Goal: Task Accomplishment & Management: Complete application form

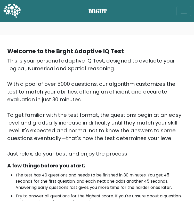
click at [64, 100] on div "This is your personal adaptive IQ Test, designed to evaluate your Logical, Nume…" at bounding box center [97, 107] width 180 height 101
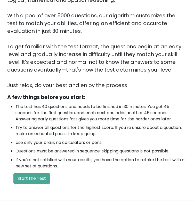
scroll to position [146, 0]
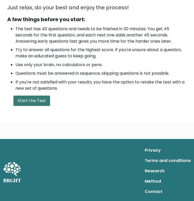
click at [28, 100] on button "Start the Test" at bounding box center [31, 101] width 37 height 10
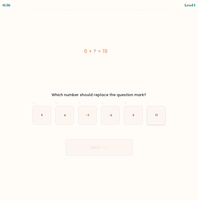
click at [154, 115] on icon "13" at bounding box center [156, 115] width 18 height 18
click at [99, 104] on input "f. 13" at bounding box center [99, 102] width 0 height 3
radio input "true"
click at [96, 150] on button "Next" at bounding box center [99, 147] width 67 height 17
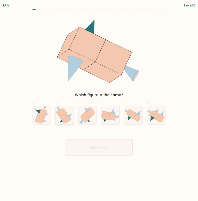
click at [66, 118] on icon at bounding box center [64, 118] width 8 height 9
click at [99, 104] on input "b." at bounding box center [99, 102] width 0 height 3
radio input "true"
click at [94, 151] on button "Next" at bounding box center [99, 147] width 67 height 17
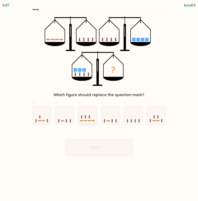
click at [86, 116] on icon at bounding box center [88, 115] width 18 height 15
click at [99, 104] on input "c." at bounding box center [99, 102] width 0 height 3
radio input "true"
click at [98, 146] on button "Next" at bounding box center [99, 147] width 67 height 17
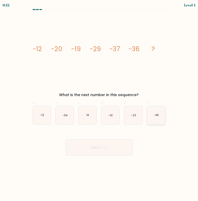
click at [153, 119] on icon "-46" at bounding box center [156, 115] width 18 height 18
click at [99, 104] on input "f. -46" at bounding box center [99, 102] width 0 height 3
radio input "true"
click at [93, 149] on button "Next" at bounding box center [99, 147] width 67 height 17
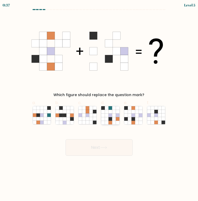
click at [109, 116] on icon at bounding box center [111, 115] width 4 height 4
click at [99, 104] on input "d." at bounding box center [99, 102] width 0 height 3
radio input "true"
click at [132, 114] on icon at bounding box center [134, 115] width 4 height 4
click at [99, 104] on input "e." at bounding box center [99, 102] width 0 height 3
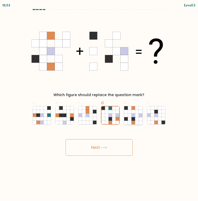
radio input "true"
click at [97, 150] on button "Next" at bounding box center [99, 147] width 67 height 17
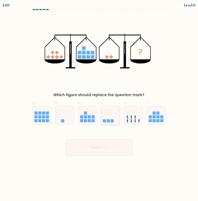
click at [110, 112] on icon at bounding box center [110, 115] width 18 height 15
click at [99, 104] on input "d." at bounding box center [99, 102] width 0 height 3
radio input "true"
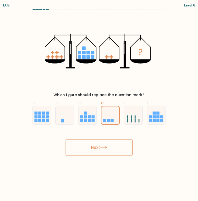
click at [96, 151] on button "Next" at bounding box center [99, 147] width 67 height 17
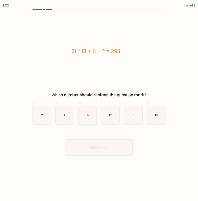
click at [84, 114] on icon "15" at bounding box center [88, 115] width 18 height 18
click at [99, 104] on input "c. 15" at bounding box center [99, 102] width 0 height 3
radio input "true"
click at [98, 148] on button "Next" at bounding box center [99, 147] width 67 height 17
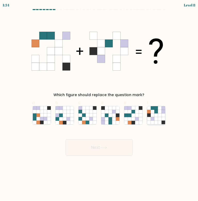
click at [155, 115] on icon at bounding box center [156, 115] width 4 height 4
click at [99, 104] on input "f." at bounding box center [99, 102] width 0 height 3
radio input "true"
click at [107, 141] on button "Next" at bounding box center [99, 147] width 67 height 17
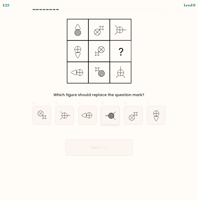
click at [110, 120] on icon at bounding box center [110, 115] width 18 height 18
click at [99, 104] on input "d." at bounding box center [99, 102] width 0 height 3
radio input "true"
click at [96, 149] on button "Next" at bounding box center [99, 147] width 67 height 17
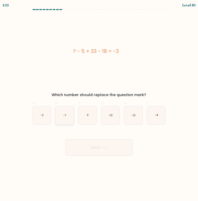
click at [67, 119] on icon "-7" at bounding box center [65, 115] width 18 height 18
click at [99, 104] on input "b. -7" at bounding box center [99, 102] width 0 height 3
radio input "true"
click at [109, 119] on icon "-13" at bounding box center [110, 115] width 18 height 18
click at [99, 104] on input "d. -13" at bounding box center [99, 102] width 0 height 3
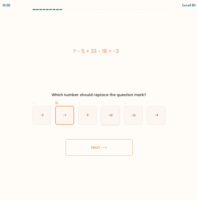
radio input "true"
click at [92, 150] on button "Next" at bounding box center [99, 147] width 67 height 17
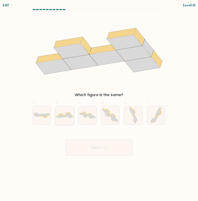
click at [64, 121] on div at bounding box center [64, 115] width 19 height 19
click at [99, 104] on input "b." at bounding box center [99, 102] width 0 height 3
radio input "true"
click at [95, 144] on button "Next" at bounding box center [99, 147] width 67 height 17
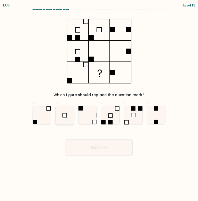
click at [66, 113] on rect at bounding box center [65, 115] width 4 height 4
click at [99, 104] on input "b." at bounding box center [99, 102] width 0 height 3
radio input "true"
click at [90, 150] on button "Next" at bounding box center [99, 147] width 67 height 17
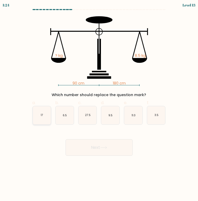
drag, startPoint x: 30, startPoint y: 112, endPoint x: 33, endPoint y: 113, distance: 3.4
click at [33, 113] on div "a. 17 b. 6.5 c. 27.5" at bounding box center [99, 110] width 140 height 29
click at [33, 113] on icon "17" at bounding box center [42, 115] width 18 height 18
click at [99, 104] on input "a. 17" at bounding box center [99, 102] width 0 height 3
radio input "true"
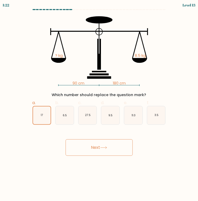
click at [88, 142] on button "Next" at bounding box center [99, 147] width 67 height 17
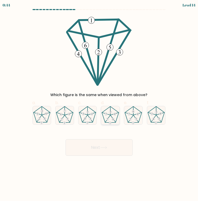
click at [106, 112] on icon at bounding box center [110, 115] width 18 height 18
click at [99, 104] on input "d." at bounding box center [99, 102] width 0 height 3
radio input "true"
click at [102, 146] on button "Next" at bounding box center [99, 147] width 67 height 17
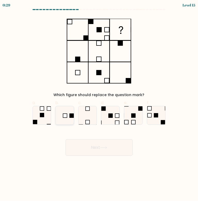
click at [62, 117] on icon at bounding box center [65, 115] width 18 height 18
click at [99, 104] on input "b." at bounding box center [99, 102] width 0 height 3
radio input "true"
click at [89, 149] on button "Next" at bounding box center [99, 147] width 67 height 17
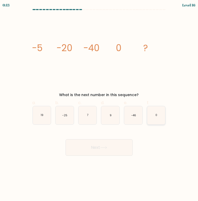
click at [152, 116] on icon "0" at bounding box center [156, 115] width 18 height 18
click at [99, 104] on input "f. 0" at bounding box center [99, 102] width 0 height 3
radio input "true"
click at [103, 146] on icon at bounding box center [103, 147] width 7 height 3
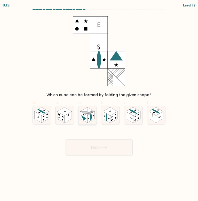
click at [89, 123] on icon at bounding box center [88, 115] width 18 height 18
click at [99, 104] on input "c." at bounding box center [99, 102] width 0 height 3
radio input "true"
click at [87, 146] on button "Next" at bounding box center [99, 147] width 67 height 17
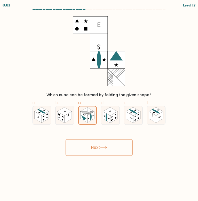
click at [95, 149] on button "Next" at bounding box center [99, 147] width 67 height 17
click at [78, 143] on button "Next" at bounding box center [99, 147] width 67 height 17
click at [87, 114] on rect at bounding box center [87, 111] width 14 height 8
click at [99, 104] on input "c." at bounding box center [99, 102] width 0 height 3
click at [92, 145] on button "Next" at bounding box center [99, 147] width 67 height 17
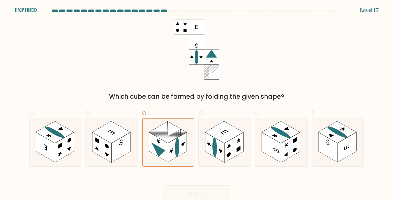
scroll to position [2, 0]
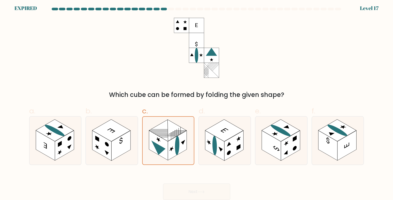
click at [164, 8] on div at bounding box center [164, 9] width 6 height 3
click at [76, 61] on div "Which cube can be formed by folding the given shape?" at bounding box center [196, 59] width 341 height 82
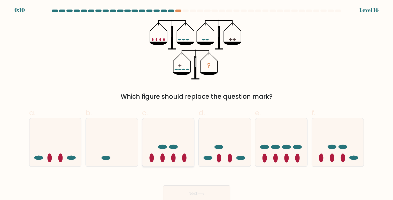
click at [173, 158] on ellipse at bounding box center [173, 158] width 4 height 9
click at [197, 104] on input "c." at bounding box center [197, 101] width 0 height 3
radio input "true"
click at [173, 196] on button "Next" at bounding box center [196, 194] width 67 height 17
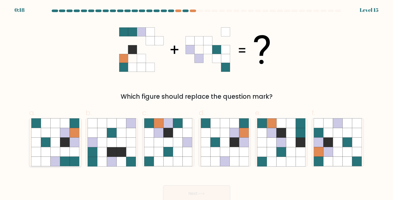
click at [55, 138] on icon at bounding box center [55, 133] width 10 height 10
click at [197, 104] on input "a." at bounding box center [197, 101] width 0 height 3
radio input "true"
click at [183, 194] on button "Next" at bounding box center [196, 194] width 67 height 17
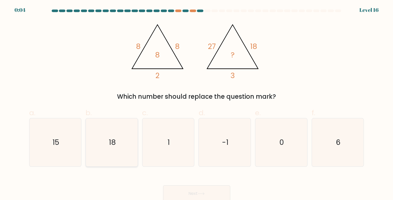
click at [129, 154] on icon "18" at bounding box center [112, 143] width 48 height 48
click at [197, 104] on input "b. 18" at bounding box center [197, 101] width 0 height 3
radio input "true"
click at [189, 194] on button "Next" at bounding box center [196, 194] width 67 height 17
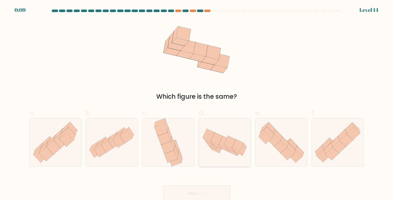
click at [235, 154] on icon at bounding box center [232, 152] width 11 height 7
click at [197, 104] on input "d." at bounding box center [197, 101] width 0 height 3
radio input "true"
click at [189, 192] on button "Next" at bounding box center [196, 194] width 67 height 17
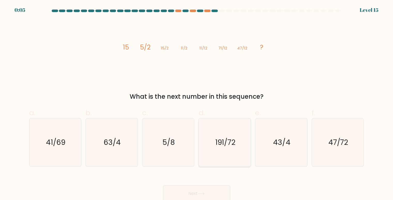
click at [221, 145] on text "191/72" at bounding box center [225, 143] width 20 height 10
click at [197, 104] on input "d. 191/72" at bounding box center [197, 101] width 0 height 3
radio input "true"
click at [176, 190] on button "Next" at bounding box center [196, 194] width 67 height 17
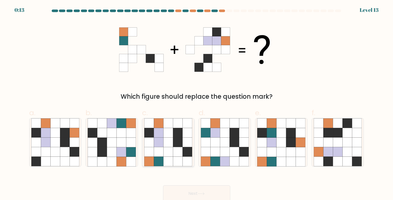
click at [164, 129] on icon at bounding box center [169, 133] width 10 height 10
click at [197, 104] on input "c." at bounding box center [197, 101] width 0 height 3
radio input "true"
click at [173, 196] on button "Next" at bounding box center [196, 194] width 67 height 17
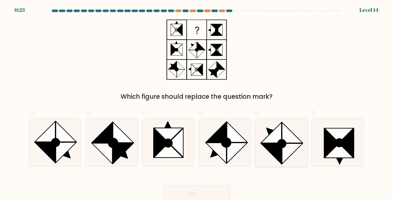
click at [267, 146] on icon at bounding box center [271, 154] width 20 height 20
click at [197, 104] on input "e." at bounding box center [197, 101] width 0 height 3
radio input "true"
click at [184, 191] on button "Next" at bounding box center [196, 194] width 67 height 17
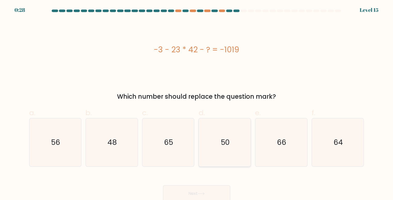
click at [233, 143] on icon "50" at bounding box center [225, 143] width 48 height 48
click at [197, 104] on input "d. 50" at bounding box center [197, 101] width 0 height 3
radio input "true"
click at [184, 194] on button "Next" at bounding box center [196, 194] width 67 height 17
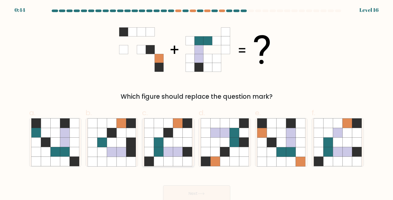
click at [167, 161] on icon at bounding box center [169, 162] width 10 height 10
click at [197, 104] on input "c." at bounding box center [197, 101] width 0 height 3
radio input "true"
click at [185, 196] on button "Next" at bounding box center [196, 194] width 67 height 17
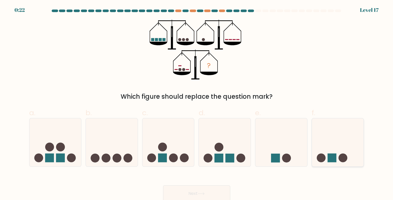
click at [338, 155] on icon at bounding box center [338, 142] width 52 height 43
click at [197, 104] on input "f." at bounding box center [197, 101] width 0 height 3
radio input "true"
click at [214, 195] on button "Next" at bounding box center [196, 194] width 67 height 17
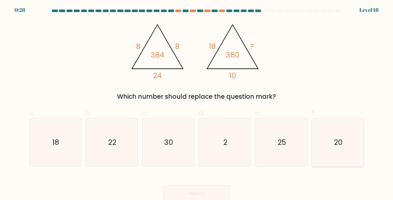
click at [358, 152] on icon "20" at bounding box center [338, 143] width 48 height 48
click at [197, 104] on input "f. 20" at bounding box center [197, 101] width 0 height 3
radio input "true"
click at [181, 194] on button "Next" at bounding box center [196, 194] width 67 height 17
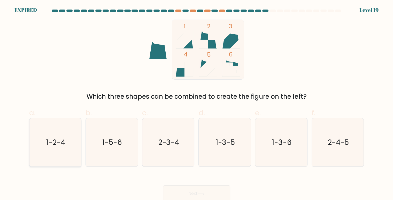
click at [59, 140] on text "1-2-4" at bounding box center [55, 143] width 19 height 10
click at [197, 104] on input "a. 1-2-4" at bounding box center [197, 101] width 0 height 3
radio input "true"
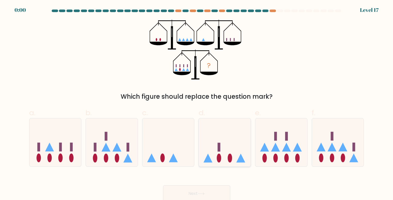
click at [242, 151] on icon at bounding box center [225, 142] width 52 height 43
click at [197, 104] on input "d." at bounding box center [197, 101] width 0 height 3
radio input "true"
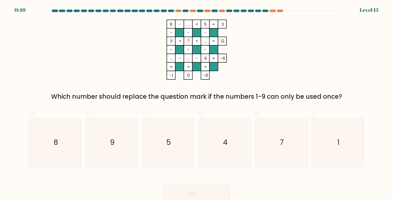
click at [235, 71] on icon "6 - ... + 5 3 - - - 3 + ? + ... 12 - - - ... - ... - 9 = -6 = = = = -1 0 -6 =" at bounding box center [196, 50] width 155 height 60
click at [268, 151] on icon "7" at bounding box center [281, 143] width 48 height 48
click at [197, 104] on input "e. 7" at bounding box center [197, 101] width 0 height 3
radio input "true"
click at [199, 191] on button "Next" at bounding box center [196, 194] width 67 height 17
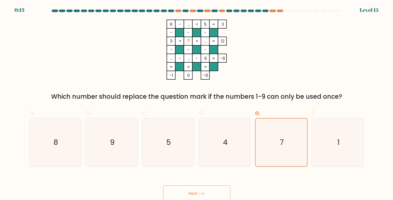
click at [179, 191] on button "Next" at bounding box center [196, 194] width 67 height 17
click at [182, 192] on button "Next" at bounding box center [196, 194] width 67 height 17
click at [190, 195] on button "Next" at bounding box center [196, 194] width 67 height 17
click at [183, 195] on button "Next" at bounding box center [196, 194] width 67 height 17
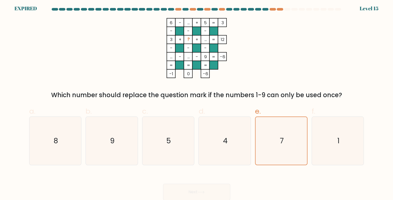
scroll to position [2, 0]
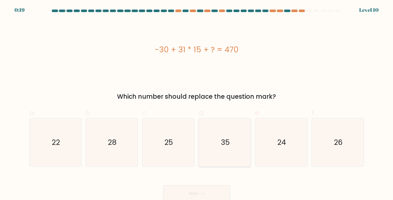
click at [233, 140] on icon "35" at bounding box center [225, 143] width 48 height 48
click at [197, 104] on input "d. 35" at bounding box center [197, 101] width 0 height 3
radio input "true"
click at [200, 192] on button "Next" at bounding box center [196, 194] width 67 height 17
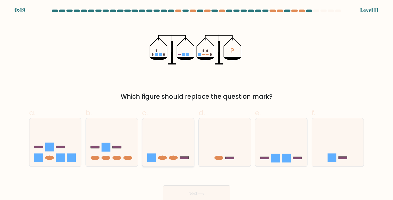
click at [172, 144] on icon at bounding box center [168, 142] width 52 height 43
click at [197, 104] on input "c." at bounding box center [197, 101] width 0 height 3
radio input "true"
click at [178, 194] on button "Next" at bounding box center [196, 194] width 67 height 17
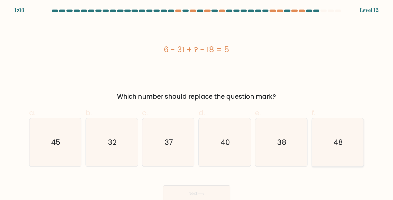
click at [352, 121] on icon "48" at bounding box center [338, 143] width 48 height 48
click at [197, 104] on input "f. 48" at bounding box center [197, 101] width 0 height 3
radio input "true"
click at [178, 189] on button "Next" at bounding box center [196, 194] width 67 height 17
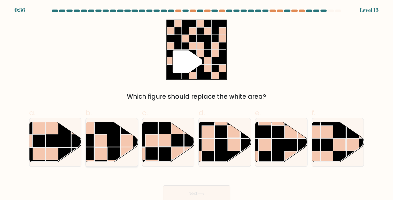
click at [107, 144] on rect at bounding box center [101, 141] width 12 height 12
click at [197, 104] on input "b." at bounding box center [197, 101] width 0 height 3
radio input "true"
click at [331, 144] on rect at bounding box center [333, 151] width 25 height 25
click at [197, 104] on input "f." at bounding box center [197, 101] width 0 height 3
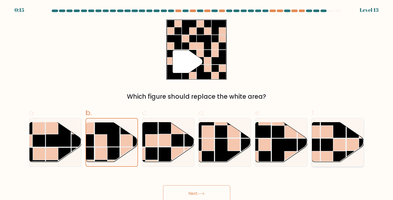
radio input "true"
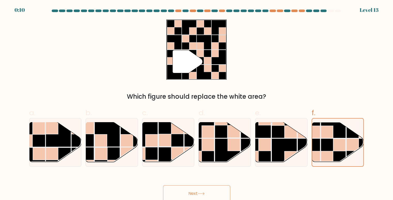
click at [201, 195] on icon at bounding box center [201, 194] width 7 height 3
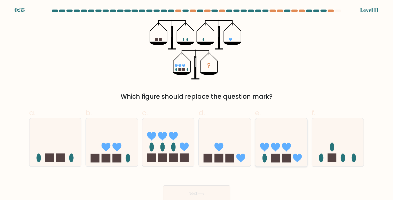
click at [278, 149] on icon at bounding box center [275, 147] width 9 height 9
click at [197, 104] on input "e." at bounding box center [197, 101] width 0 height 3
radio input "true"
click at [197, 195] on button "Next" at bounding box center [196, 194] width 67 height 17
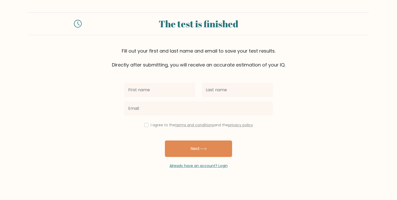
click at [144, 90] on input "text" at bounding box center [159, 90] width 71 height 14
type input "Yared"
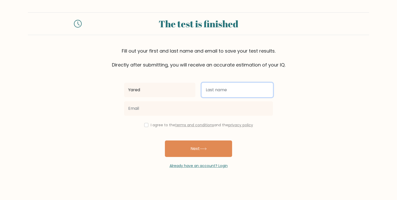
click at [218, 89] on input "text" at bounding box center [237, 90] width 71 height 14
type input "Belete"
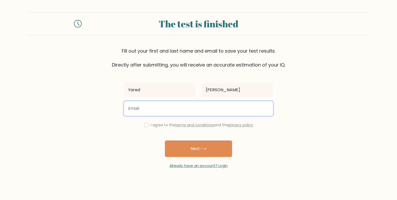
click at [164, 115] on input "email" at bounding box center [198, 109] width 149 height 14
type input "yaredbtgs@gmail.com"
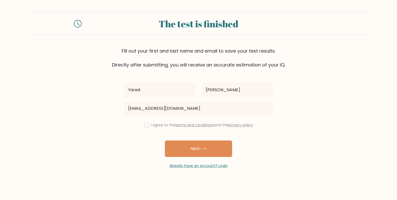
click at [155, 128] on div "I agree to the terms and conditions and the privacy policy" at bounding box center [198, 125] width 155 height 6
click at [151, 126] on label "I agree to the terms and conditions and the privacy policy" at bounding box center [202, 125] width 102 height 5
click at [146, 127] on input "checkbox" at bounding box center [146, 125] width 4 height 4
checkbox input "true"
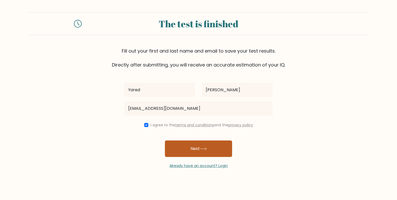
click at [195, 148] on button "Next" at bounding box center [198, 149] width 67 height 17
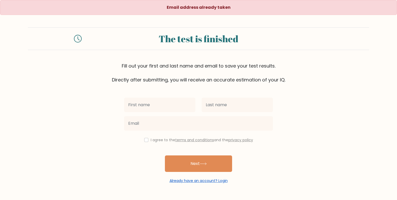
click at [215, 181] on link "Already have an account? Login" at bounding box center [198, 181] width 58 height 5
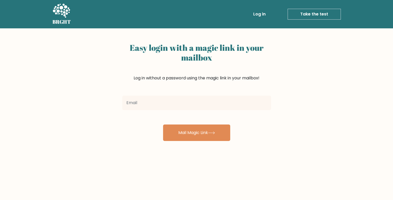
click at [138, 101] on input "email" at bounding box center [196, 103] width 149 height 14
type input "yaredbtgs@gmail.com"
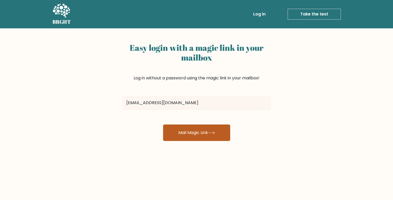
click at [203, 134] on button "Mail Magic Link" at bounding box center [196, 133] width 67 height 17
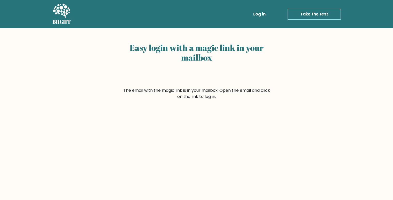
click at [255, 16] on link "Log in" at bounding box center [259, 14] width 17 height 10
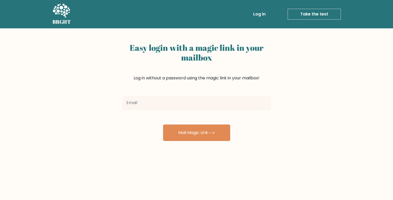
click at [145, 100] on input "email" at bounding box center [196, 103] width 149 height 14
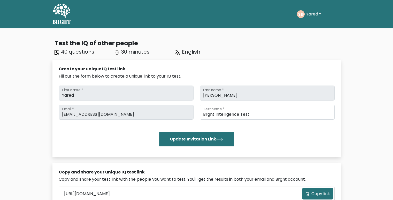
click at [60, 16] on icon at bounding box center [61, 11] width 18 height 16
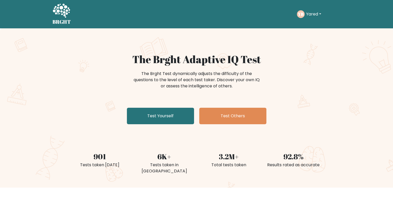
click at [316, 12] on button "Yared" at bounding box center [314, 14] width 18 height 7
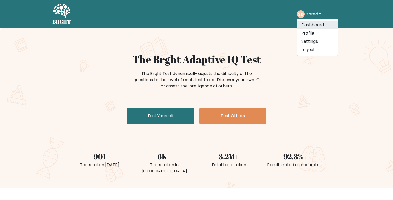
click at [320, 25] on link "Dashboard" at bounding box center [317, 25] width 41 height 8
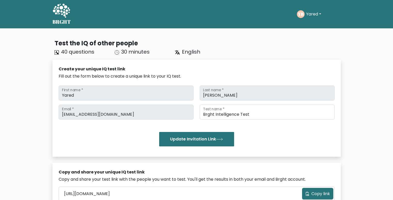
scroll to position [152, 0]
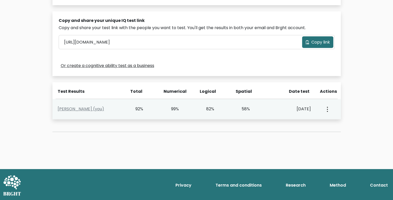
click at [329, 108] on button "button" at bounding box center [327, 109] width 4 height 16
click at [332, 121] on link "View Profile" at bounding box center [345, 124] width 41 height 8
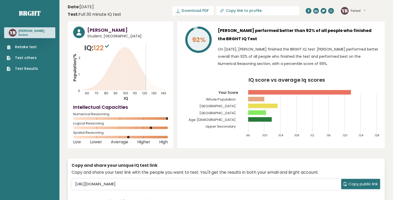
click at [26, 71] on link "Test Results" at bounding box center [22, 68] width 31 height 5
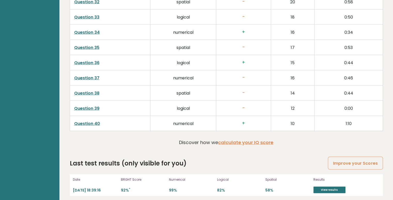
scroll to position [1317, 0]
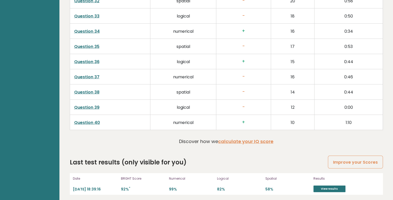
click at [146, 163] on h2 "Last test results (only visible for you)" at bounding box center [128, 162] width 117 height 9
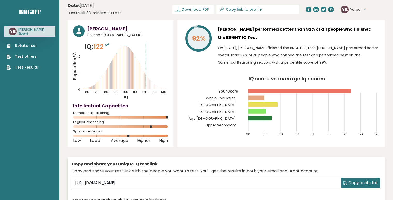
scroll to position [0, 0]
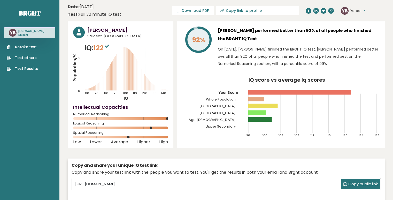
click at [25, 30] on h3 "Yared Belete" at bounding box center [31, 31] width 26 height 4
click at [21, 67] on link "Test Results" at bounding box center [22, 68] width 31 height 5
click at [23, 47] on link "Retake test" at bounding box center [22, 46] width 31 height 5
click at [29, 58] on link "Test others" at bounding box center [22, 57] width 31 height 5
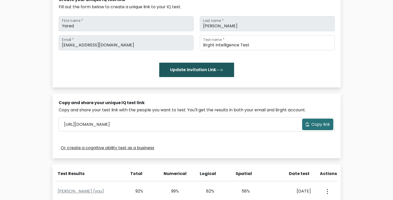
scroll to position [152, 0]
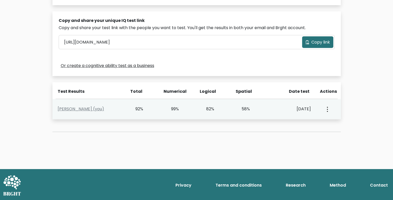
click at [322, 111] on div "View Profile" at bounding box center [327, 109] width 18 height 16
click at [329, 109] on div "View Profile" at bounding box center [327, 109] width 18 height 16
click at [328, 109] on button "button" at bounding box center [327, 109] width 4 height 16
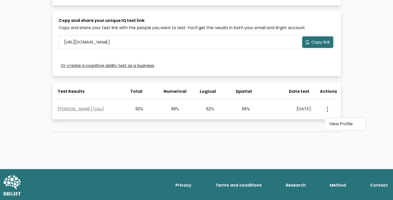
click at [161, 94] on div "Numerical" at bounding box center [178, 94] width 36 height 10
click at [135, 89] on div "Total" at bounding box center [135, 92] width 15 height 6
click at [64, 91] on div "Test Results" at bounding box center [90, 92] width 64 height 6
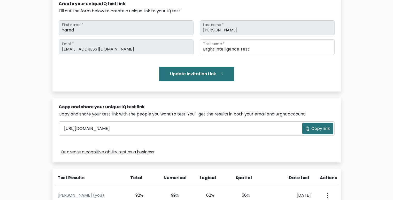
scroll to position [0, 0]
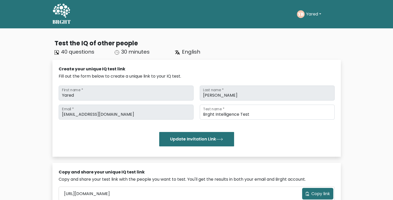
click at [62, 13] on icon at bounding box center [61, 11] width 18 height 16
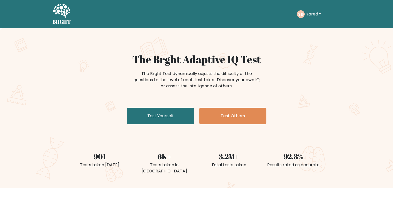
click at [319, 14] on button "Yared" at bounding box center [314, 14] width 18 height 7
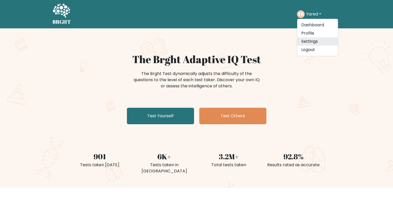
click at [314, 42] on link "Settings" at bounding box center [317, 41] width 41 height 8
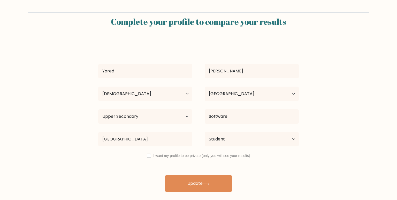
select select "18_24"
select select "ET"
select select "upper_secondary"
select select "student"
click at [172, 92] on select "Age Under 18 years old 18-24 years old 25-34 years old 35-44 years old 45-54 ye…" at bounding box center [145, 94] width 94 height 14
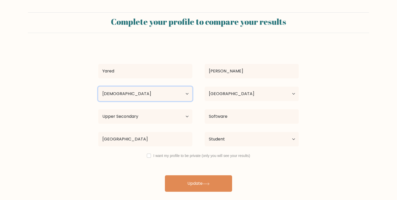
select select "25_34"
click at [98, 87] on select "Age Under 18 years old 18-24 years old 25-34 years old 35-44 years old 45-54 ye…" at bounding box center [145, 94] width 94 height 14
click at [187, 118] on select "Highest education level No schooling Primary Lower Secondary Upper Secondary Oc…" at bounding box center [145, 117] width 94 height 14
select select "bachelors_degree"
click at [98, 110] on select "Highest education level No schooling Primary Lower Secondary Upper Secondary Oc…" at bounding box center [145, 117] width 94 height 14
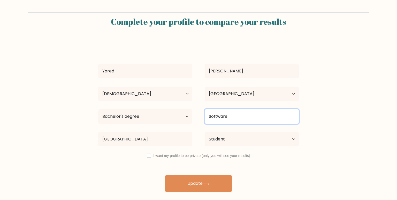
click at [253, 120] on input "Software" at bounding box center [252, 117] width 94 height 14
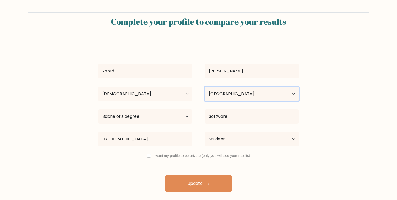
click at [277, 90] on select "Country Afghanistan Albania Algeria American Samoa Andorra Angola Anguilla Anta…" at bounding box center [252, 94] width 94 height 14
click at [176, 82] on div "Yared Belete Age Under 18 years old 18-24 years old 25-34 years old 35-44 years…" at bounding box center [198, 118] width 207 height 147
click at [188, 159] on div "Yared Belete Age Under 18 years old 18-24 years old 25-34 years old 35-44 years…" at bounding box center [198, 118] width 207 height 147
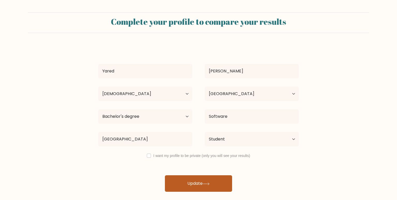
click at [187, 180] on button "Update" at bounding box center [198, 184] width 67 height 17
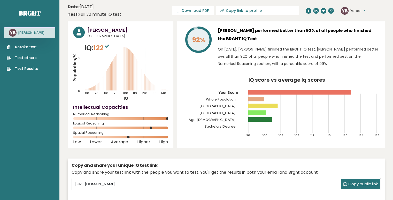
click at [20, 69] on link "Test Results" at bounding box center [22, 68] width 31 height 5
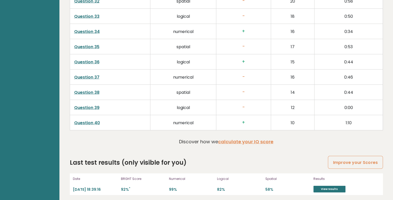
scroll to position [1317, 0]
click at [364, 161] on link "Improve your Scores" at bounding box center [355, 162] width 55 height 13
click at [326, 188] on link "View results" at bounding box center [329, 189] width 32 height 7
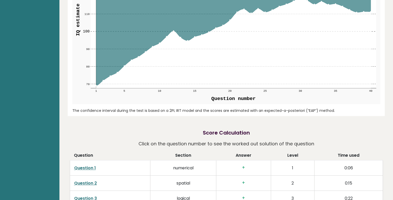
scroll to position [0, 0]
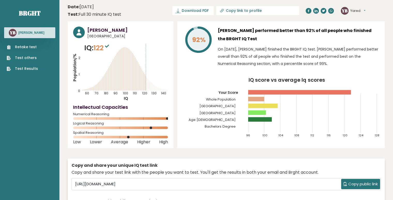
click at [22, 48] on link "Retake test" at bounding box center [22, 46] width 31 height 5
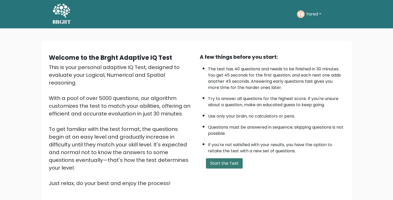
click at [207, 161] on button "Start the Test" at bounding box center [224, 164] width 37 height 10
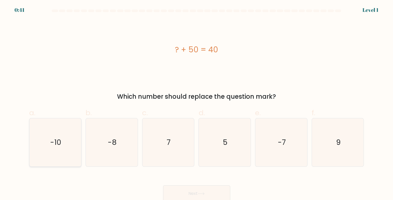
click at [40, 144] on icon "-10" at bounding box center [55, 143] width 48 height 48
click at [197, 104] on input "a. -10" at bounding box center [197, 101] width 0 height 3
radio input "true"
click at [205, 191] on button "Next" at bounding box center [196, 194] width 67 height 17
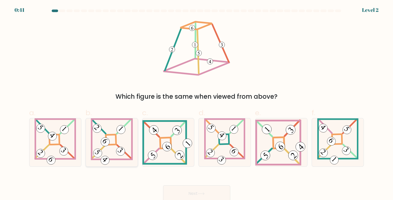
click at [113, 140] on icon at bounding box center [112, 143] width 42 height 48
click at [197, 104] on input "b." at bounding box center [197, 101] width 0 height 3
radio input "true"
click at [186, 189] on button "Next" at bounding box center [196, 194] width 67 height 17
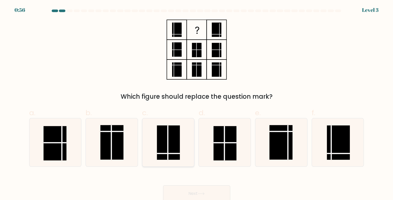
click at [168, 154] on line at bounding box center [168, 154] width 23 height 0
click at [197, 104] on input "c." at bounding box center [197, 101] width 0 height 3
radio input "true"
click at [191, 192] on button "Next" at bounding box center [196, 194] width 67 height 17
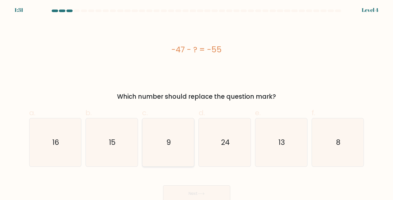
click at [172, 149] on icon "9" at bounding box center [168, 143] width 48 height 48
click at [197, 104] on input "c. 9" at bounding box center [197, 101] width 0 height 3
radio input "true"
click at [357, 141] on icon "8" at bounding box center [338, 143] width 48 height 48
click at [197, 104] on input "f. 8" at bounding box center [197, 101] width 0 height 3
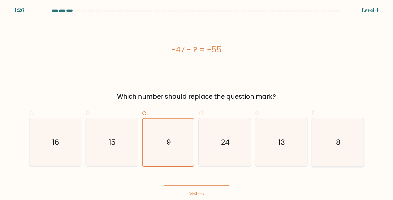
radio input "true"
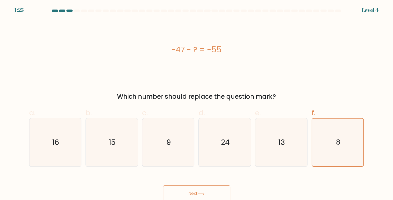
click at [206, 191] on button "Next" at bounding box center [196, 194] width 67 height 17
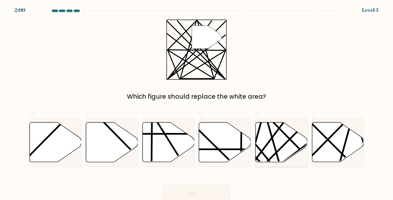
click at [299, 157] on icon at bounding box center [281, 142] width 52 height 41
click at [197, 104] on input "e." at bounding box center [197, 101] width 0 height 3
radio input "true"
click at [205, 189] on button "Next" at bounding box center [196, 194] width 67 height 17
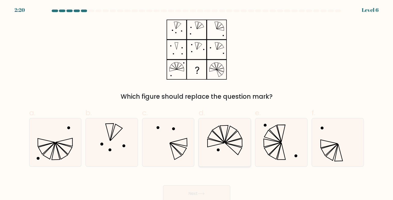
click at [235, 149] on icon at bounding box center [225, 143] width 48 height 48
click at [197, 104] on input "d." at bounding box center [197, 101] width 0 height 3
radio input "true"
click at [188, 191] on button "Next" at bounding box center [196, 194] width 67 height 17
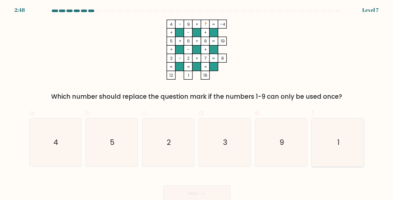
click at [312, 157] on div "1" at bounding box center [338, 142] width 52 height 49
click at [197, 104] on input "f. 1" at bounding box center [197, 101] width 0 height 3
radio input "true"
click at [205, 193] on icon at bounding box center [201, 194] width 7 height 3
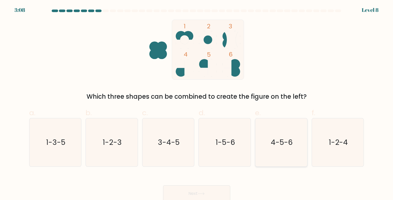
click at [283, 144] on text "4-5-6" at bounding box center [282, 143] width 22 height 10
click at [197, 104] on input "e. 4-5-6" at bounding box center [197, 101] width 0 height 3
radio input "true"
click at [190, 193] on button "Next" at bounding box center [196, 194] width 67 height 17
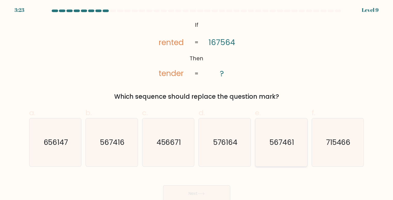
click at [266, 149] on icon "567461" at bounding box center [281, 143] width 48 height 48
click at [197, 104] on input "e. 567461" at bounding box center [197, 101] width 0 height 3
radio input "true"
click at [194, 196] on button "Next" at bounding box center [196, 194] width 67 height 17
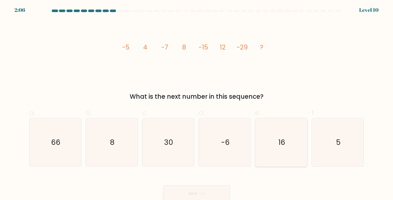
click at [260, 151] on icon "16" at bounding box center [281, 143] width 48 height 48
click at [197, 104] on input "e. 16" at bounding box center [197, 101] width 0 height 3
radio input "true"
click at [182, 192] on button "Next" at bounding box center [196, 194] width 67 height 17
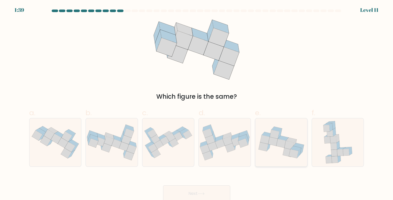
click at [282, 148] on icon at bounding box center [281, 142] width 52 height 38
click at [197, 104] on input "e." at bounding box center [197, 101] width 0 height 3
radio input "true"
click at [193, 191] on button "Next" at bounding box center [196, 194] width 67 height 17
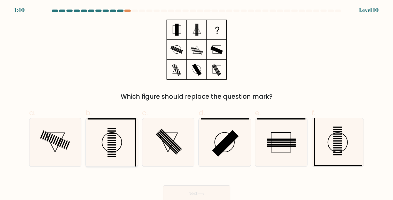
click at [116, 144] on icon at bounding box center [112, 143] width 48 height 48
click at [197, 104] on input "b." at bounding box center [197, 101] width 0 height 3
radio input "true"
click at [128, 144] on icon at bounding box center [112, 143] width 48 height 48
click at [197, 104] on input "b." at bounding box center [197, 101] width 0 height 3
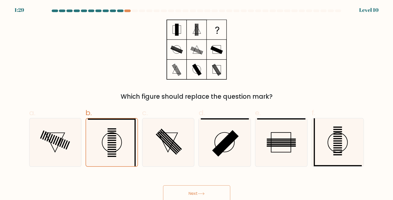
click at [204, 198] on button "Next" at bounding box center [196, 194] width 67 height 17
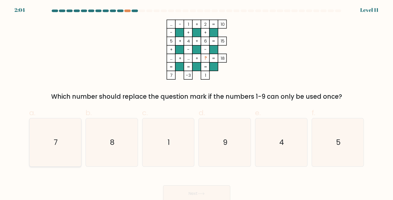
click at [61, 134] on icon "7" at bounding box center [55, 143] width 48 height 48
click at [197, 104] on input "a. 7" at bounding box center [197, 101] width 0 height 3
radio input "true"
click at [182, 192] on button "Next" at bounding box center [196, 194] width 67 height 17
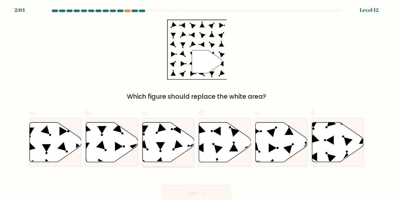
click at [168, 139] on icon at bounding box center [169, 143] width 52 height 40
click at [197, 104] on input "c." at bounding box center [197, 101] width 0 height 3
radio input "true"
click at [180, 190] on button "Next" at bounding box center [196, 194] width 67 height 17
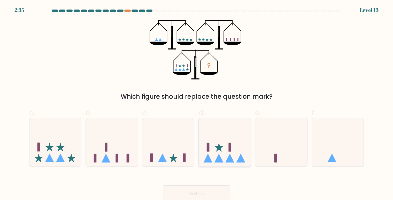
click at [218, 141] on icon at bounding box center [225, 142] width 52 height 43
click at [197, 104] on input "d." at bounding box center [197, 101] width 0 height 3
radio input "true"
click at [200, 194] on icon at bounding box center [201, 194] width 7 height 3
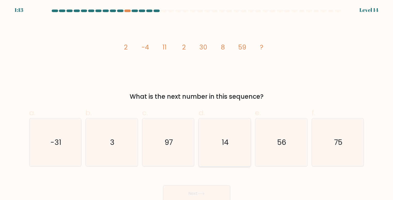
click at [224, 135] on icon "14" at bounding box center [225, 143] width 48 height 48
click at [197, 104] on input "d. 14" at bounding box center [197, 101] width 0 height 3
radio input "true"
click at [176, 192] on button "Next" at bounding box center [196, 194] width 67 height 17
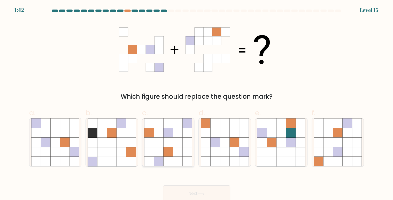
click at [163, 142] on icon at bounding box center [159, 143] width 10 height 10
click at [197, 104] on input "c." at bounding box center [197, 101] width 0 height 3
radio input "true"
click at [175, 189] on button "Next" at bounding box center [196, 194] width 67 height 17
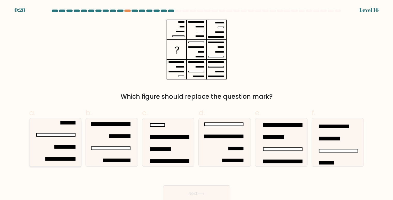
click at [64, 143] on icon at bounding box center [55, 143] width 48 height 48
click at [197, 104] on input "a." at bounding box center [197, 101] width 0 height 3
radio input "true"
click at [206, 193] on button "Next" at bounding box center [196, 194] width 67 height 17
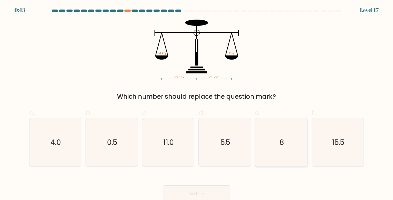
click at [290, 154] on icon "8" at bounding box center [281, 143] width 48 height 48
click at [197, 104] on input "e. 8" at bounding box center [197, 101] width 0 height 3
radio input "true"
click at [202, 192] on button "Next" at bounding box center [196, 194] width 67 height 17
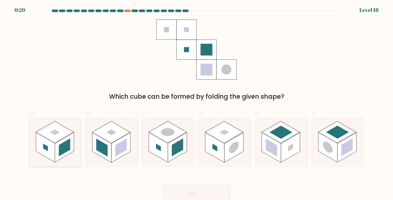
click at [55, 144] on rect at bounding box center [64, 148] width 19 height 30
click at [197, 104] on input "a." at bounding box center [197, 101] width 0 height 3
radio input "true"
click at [212, 193] on button "Next" at bounding box center [196, 194] width 67 height 17
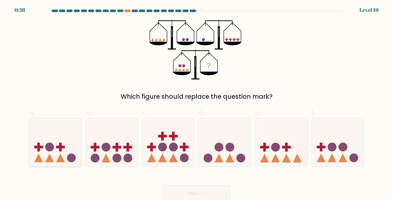
click at [57, 156] on icon at bounding box center [55, 142] width 52 height 43
click at [197, 104] on input "a." at bounding box center [197, 101] width 0 height 3
radio input "true"
click at [196, 195] on button "Next" at bounding box center [196, 194] width 67 height 17
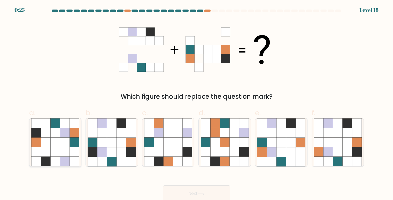
click at [50, 137] on icon at bounding box center [55, 133] width 10 height 10
click at [197, 104] on input "a." at bounding box center [197, 101] width 0 height 3
radio input "true"
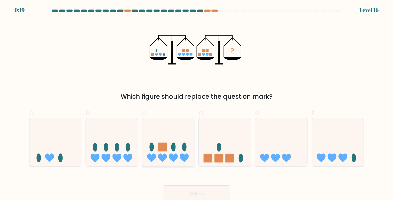
click at [161, 146] on rect at bounding box center [162, 147] width 9 height 9
click at [197, 104] on input "c." at bounding box center [197, 101] width 0 height 3
radio input "true"
click at [200, 194] on icon at bounding box center [201, 194] width 7 height 3
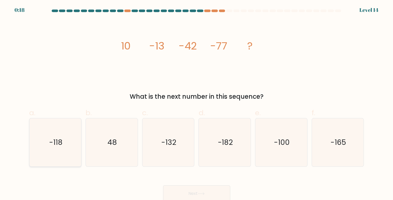
click at [68, 145] on icon "-118" at bounding box center [55, 143] width 48 height 48
click at [197, 104] on input "a. -118" at bounding box center [197, 101] width 0 height 3
radio input "true"
click at [197, 192] on button "Next" at bounding box center [196, 194] width 67 height 17
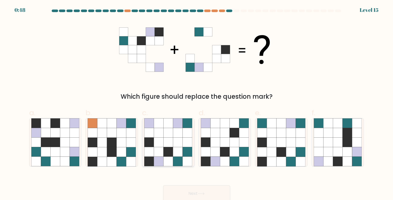
click at [173, 150] on icon at bounding box center [178, 153] width 10 height 10
click at [197, 104] on input "c." at bounding box center [197, 101] width 0 height 3
radio input "true"
click at [192, 194] on button "Next" at bounding box center [196, 194] width 67 height 17
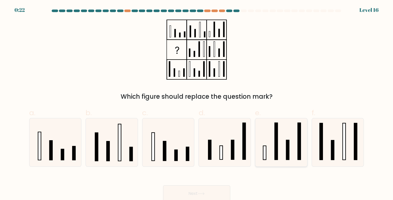
click at [279, 153] on icon at bounding box center [281, 143] width 48 height 48
click at [197, 104] on input "e." at bounding box center [197, 101] width 0 height 3
radio input "true"
click at [207, 191] on button "Next" at bounding box center [196, 194] width 67 height 17
click at [186, 189] on button "Next" at bounding box center [196, 194] width 67 height 17
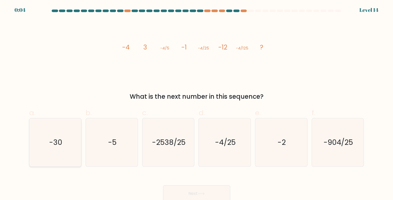
click at [68, 151] on icon "-30" at bounding box center [55, 143] width 48 height 48
click at [197, 104] on input "a. -30" at bounding box center [197, 101] width 0 height 3
radio input "true"
click at [185, 198] on button "Next" at bounding box center [196, 194] width 67 height 17
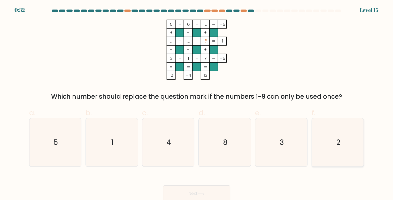
click at [330, 156] on icon "2" at bounding box center [338, 143] width 48 height 48
click at [197, 104] on input "f. 2" at bounding box center [197, 101] width 0 height 3
radio input "true"
click at [195, 191] on button "Next" at bounding box center [196, 194] width 67 height 17
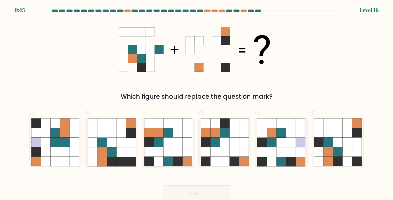
click at [175, 153] on icon at bounding box center [178, 153] width 10 height 10
click at [197, 104] on input "c." at bounding box center [197, 101] width 0 height 3
radio input "true"
click at [177, 191] on button "Next" at bounding box center [196, 194] width 67 height 17
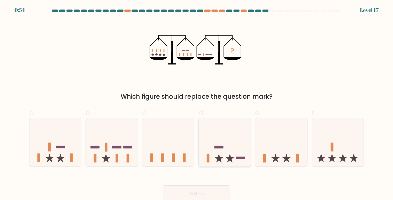
click at [225, 144] on icon at bounding box center [225, 142] width 52 height 43
click at [197, 104] on input "d." at bounding box center [197, 101] width 0 height 3
radio input "true"
click at [182, 195] on button "Next" at bounding box center [196, 194] width 67 height 17
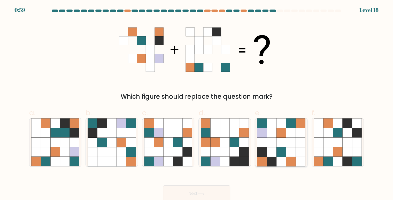
click at [272, 152] on icon at bounding box center [272, 153] width 10 height 10
click at [197, 104] on input "e." at bounding box center [197, 101] width 0 height 3
radio input "true"
click at [188, 192] on button "Next" at bounding box center [196, 194] width 67 height 17
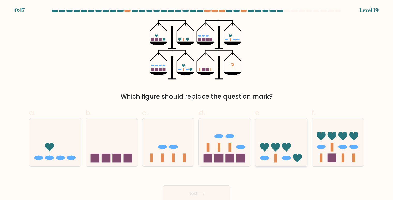
click at [276, 156] on rect at bounding box center [275, 158] width 3 height 9
click at [197, 104] on input "e." at bounding box center [197, 101] width 0 height 3
radio input "true"
click at [192, 191] on button "Next" at bounding box center [196, 194] width 67 height 17
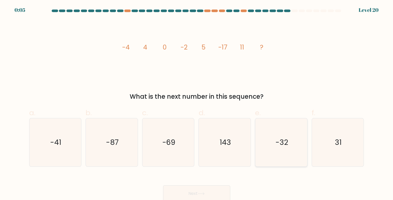
click at [283, 143] on text "-32" at bounding box center [281, 143] width 13 height 10
click at [197, 104] on input "e. -32" at bounding box center [197, 101] width 0 height 3
radio input "true"
click at [203, 189] on button "Next" at bounding box center [196, 194] width 67 height 17
click at [192, 190] on button "Next" at bounding box center [196, 194] width 67 height 17
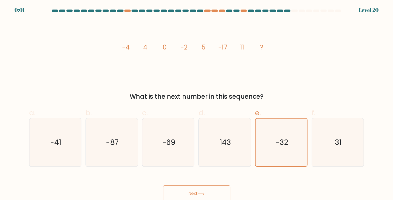
click at [192, 190] on button "Next" at bounding box center [196, 194] width 67 height 17
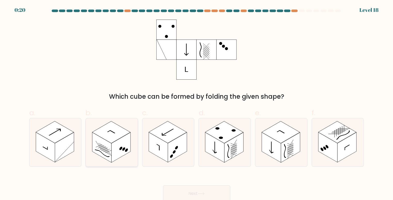
click at [110, 151] on rect at bounding box center [101, 148] width 19 height 30
click at [197, 104] on input "b." at bounding box center [197, 101] width 0 height 3
radio input "true"
click at [213, 193] on button "Next" at bounding box center [196, 194] width 67 height 17
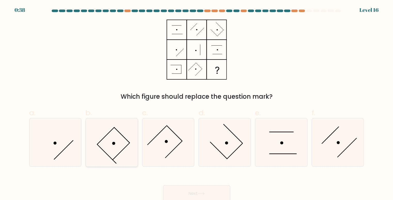
click at [101, 150] on icon at bounding box center [112, 143] width 48 height 48
click at [197, 104] on input "b." at bounding box center [197, 101] width 0 height 3
radio input "true"
click at [201, 192] on button "Next" at bounding box center [196, 194] width 67 height 17
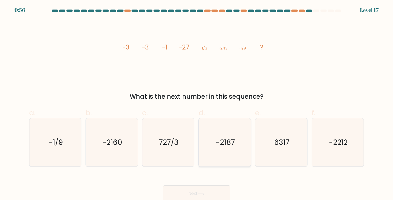
click at [224, 152] on icon "-2187" at bounding box center [225, 143] width 48 height 48
click at [197, 104] on input "d. -2187" at bounding box center [197, 101] width 0 height 3
radio input "true"
click at [187, 195] on button "Next" at bounding box center [196, 194] width 67 height 17
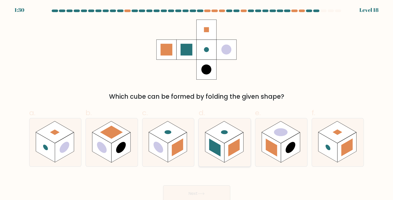
click at [226, 147] on rect at bounding box center [233, 148] width 19 height 30
click at [197, 104] on input "d." at bounding box center [197, 101] width 0 height 3
radio input "true"
click at [201, 190] on button "Next" at bounding box center [196, 194] width 67 height 17
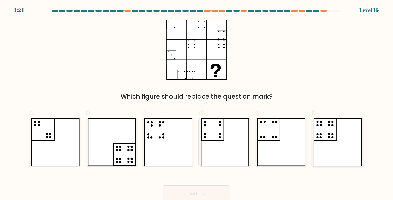
click at [331, 132] on icon at bounding box center [337, 143] width 49 height 48
click at [197, 104] on input "f." at bounding box center [197, 101] width 0 height 3
radio input "true"
click at [186, 192] on button "Next" at bounding box center [196, 194] width 67 height 17
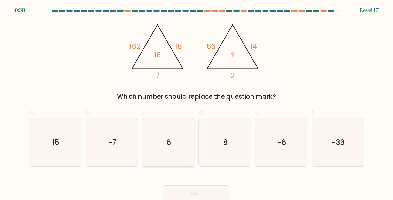
click at [183, 128] on icon "6" at bounding box center [168, 143] width 48 height 48
click at [197, 104] on input "c. 6" at bounding box center [197, 101] width 0 height 3
radio input "true"
click at [182, 191] on button "Next" at bounding box center [196, 194] width 67 height 17
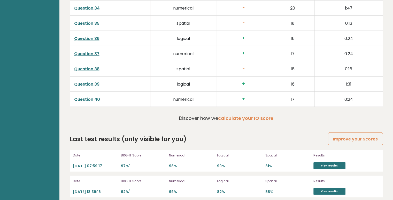
scroll to position [1343, 0]
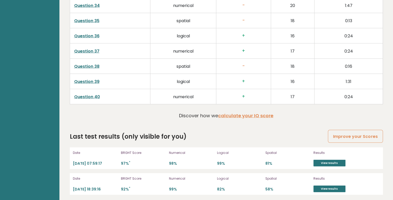
click at [76, 151] on p "Date" at bounding box center [95, 153] width 45 height 5
click at [331, 160] on link "View results" at bounding box center [329, 163] width 32 height 7
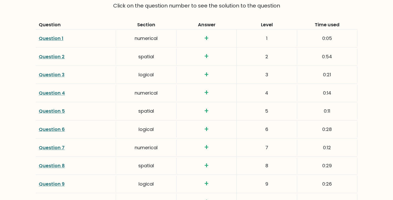
scroll to position [718, 0]
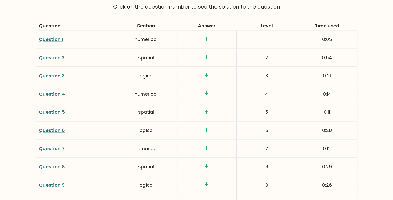
click at [45, 37] on link "Question 1" at bounding box center [51, 39] width 25 height 6
click at [50, 59] on link "Question 2" at bounding box center [52, 58] width 26 height 6
click at [49, 74] on link "Question 3" at bounding box center [52, 76] width 26 height 6
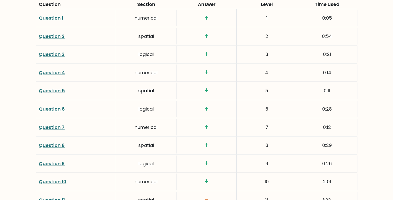
scroll to position [750, 0]
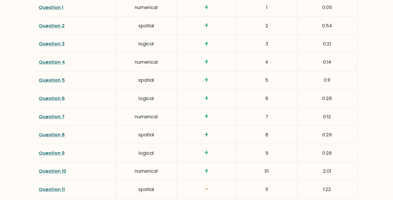
click at [48, 60] on link "Question 4" at bounding box center [52, 62] width 26 height 6
click at [53, 78] on link "Question 5" at bounding box center [52, 80] width 26 height 6
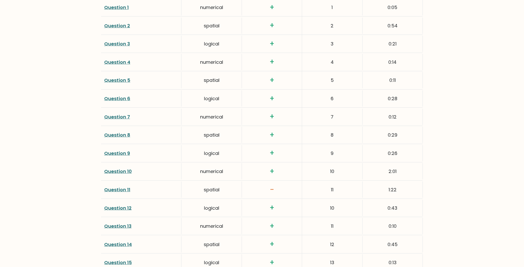
click at [120, 97] on link "Question 6" at bounding box center [117, 98] width 26 height 6
click at [117, 116] on link "Question 7" at bounding box center [117, 117] width 26 height 6
click at [114, 133] on link "Question 8" at bounding box center [117, 135] width 26 height 6
click at [118, 133] on link "Question 8" at bounding box center [117, 135] width 26 height 6
click at [108, 153] on link "Question 9" at bounding box center [117, 153] width 26 height 6
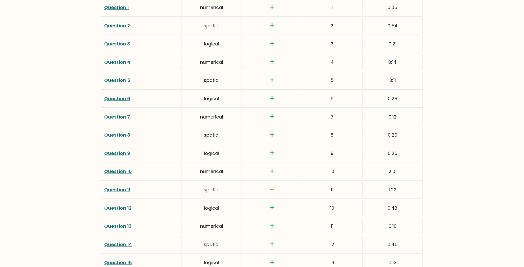
click at [112, 171] on link "Question 10" at bounding box center [118, 171] width 28 height 6
click at [121, 187] on link "Question 11" at bounding box center [117, 190] width 26 height 6
click at [119, 200] on link "Question 12" at bounding box center [117, 208] width 27 height 6
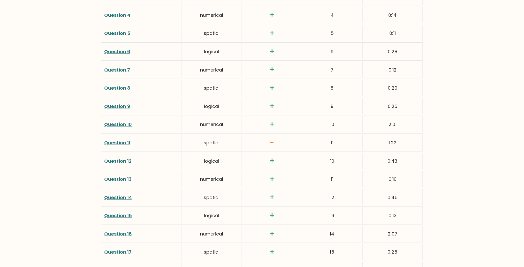
scroll to position [813, 0]
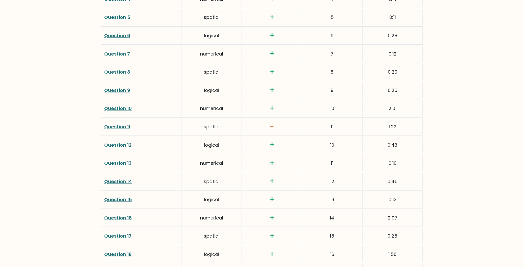
click at [123, 145] on link "Question 12" at bounding box center [117, 145] width 27 height 6
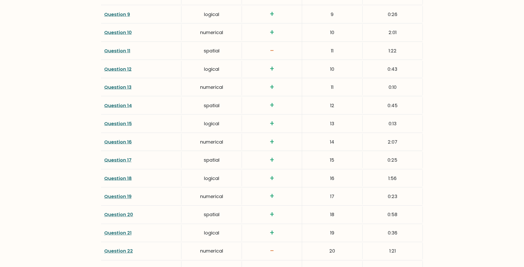
scroll to position [889, 0]
click at [121, 85] on link "Question 13" at bounding box center [117, 87] width 27 height 6
click at [116, 106] on link "Question 14" at bounding box center [118, 106] width 28 height 6
click at [119, 140] on link "Question 16" at bounding box center [118, 142] width 28 height 6
click at [111, 122] on link "Question 15" at bounding box center [118, 124] width 28 height 6
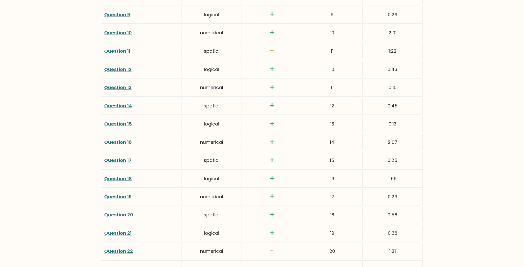
click at [121, 195] on link "Question 19" at bounding box center [117, 197] width 27 height 6
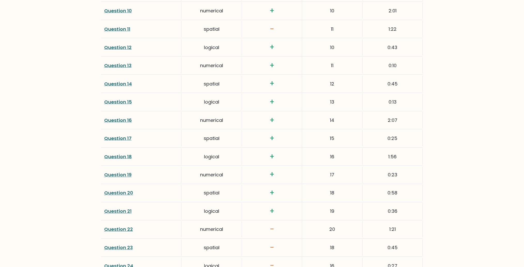
scroll to position [921, 0]
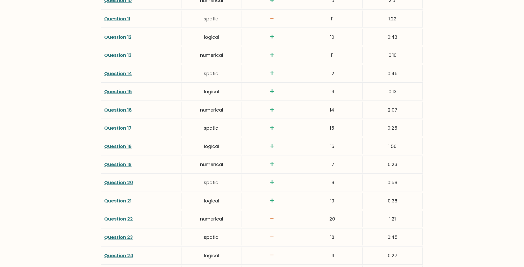
click at [119, 200] on link "Question 21" at bounding box center [117, 201] width 27 height 6
click at [121, 200] on link "Question 22" at bounding box center [118, 219] width 29 height 6
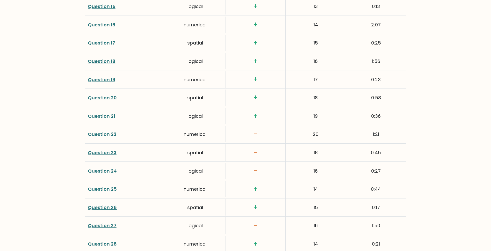
scroll to position [1007, 0]
click at [105, 151] on link "Question 23" at bounding box center [102, 152] width 29 height 6
click at [103, 169] on link "Question 24" at bounding box center [102, 170] width 29 height 6
click at [102, 171] on link "Question 24" at bounding box center [102, 170] width 29 height 6
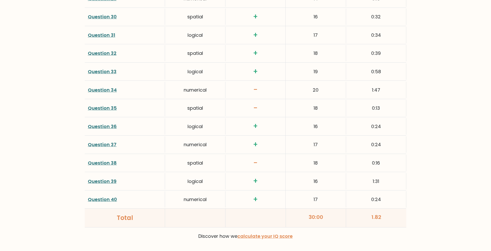
scroll to position [1268, 0]
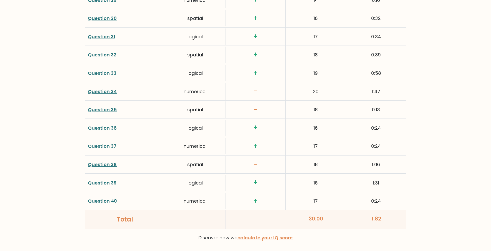
click at [105, 163] on link "Question 38" at bounding box center [102, 164] width 29 height 6
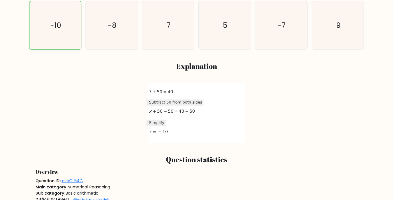
scroll to position [201, 0]
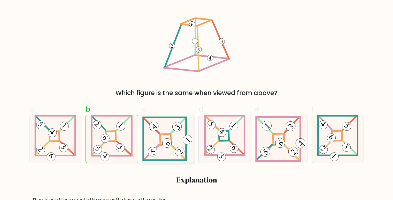
scroll to position [88, 0]
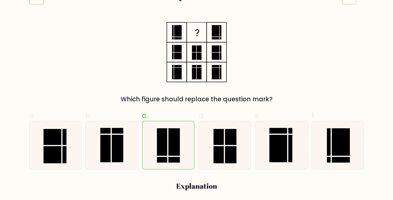
scroll to position [81, 0]
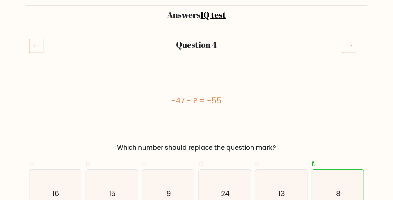
scroll to position [36, 0]
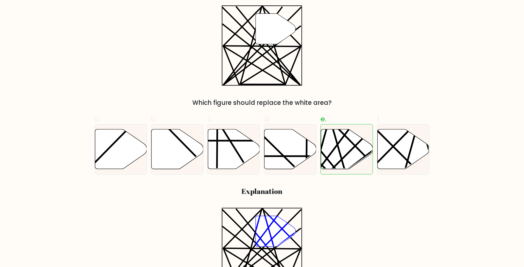
scroll to position [97, 0]
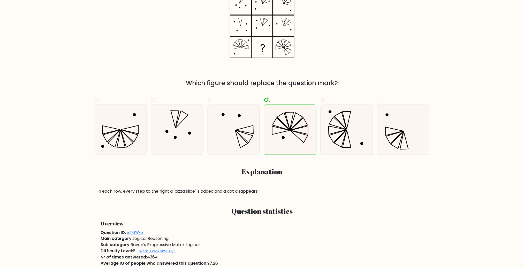
scroll to position [110, 0]
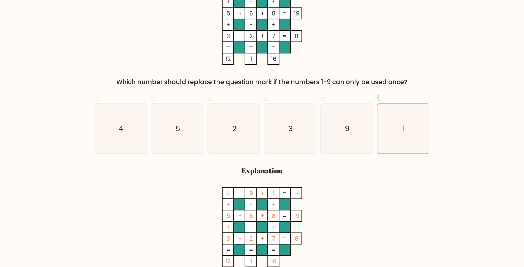
scroll to position [118, 0]
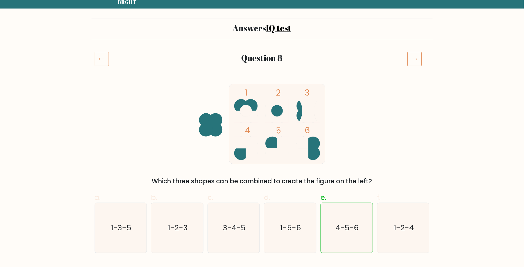
scroll to position [115, 0]
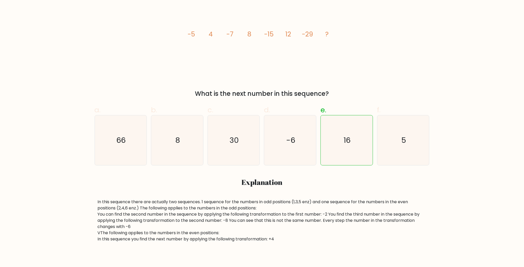
scroll to position [108, 0]
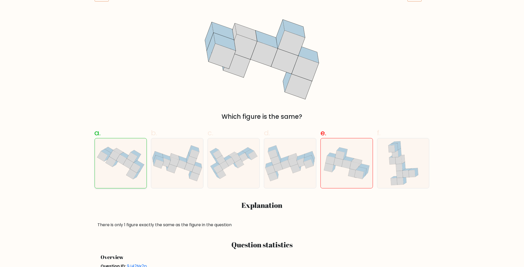
scroll to position [84, 0]
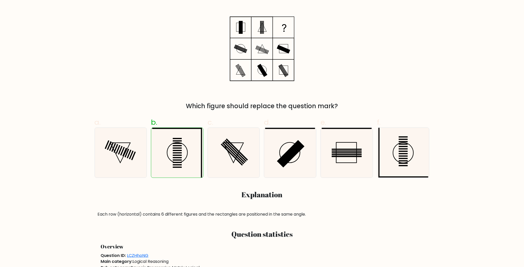
scroll to position [94, 0]
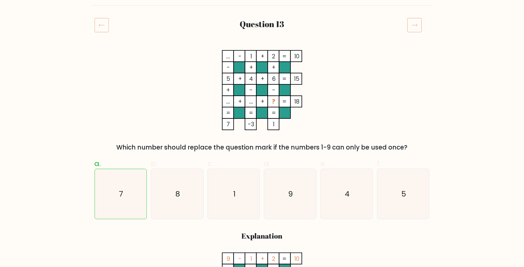
scroll to position [86, 0]
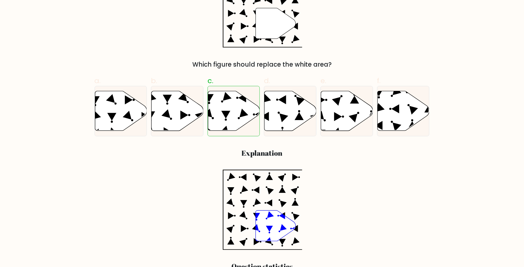
scroll to position [149, 0]
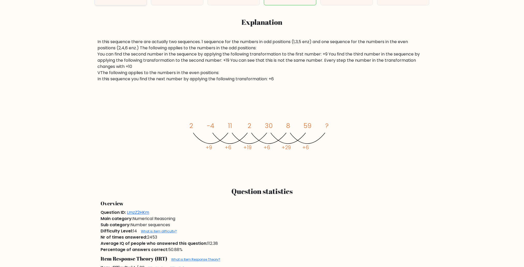
scroll to position [269, 0]
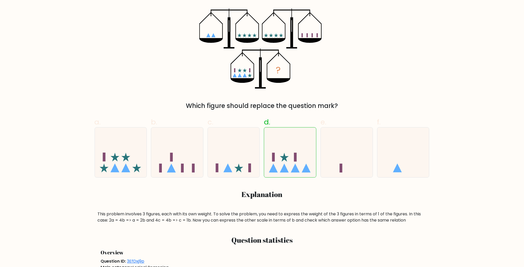
scroll to position [94, 0]
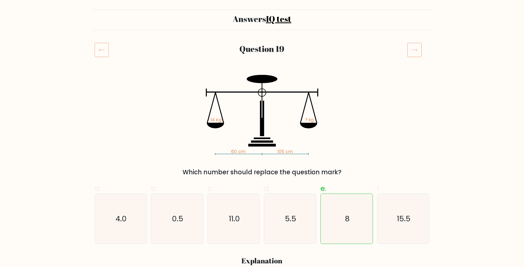
scroll to position [111, 0]
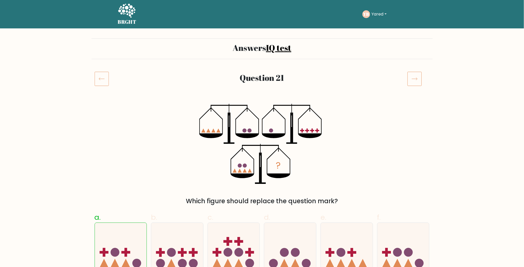
scroll to position [125, 0]
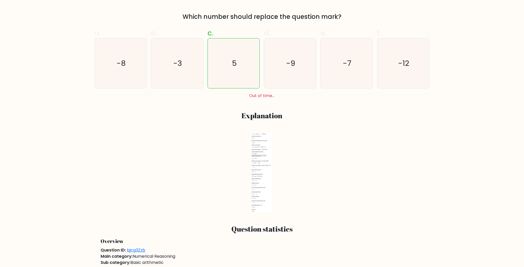
scroll to position [185, 0]
click at [261, 188] on icon at bounding box center [261, 172] width 21 height 80
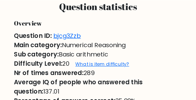
scroll to position [213, 0]
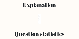
click at [40, 19] on icon at bounding box center [39, 19] width 3 height 10
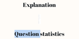
click at [40, 19] on icon at bounding box center [39, 19] width 3 height 10
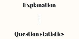
click at [40, 19] on icon at bounding box center [39, 19] width 3 height 10
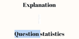
click at [40, 19] on icon at bounding box center [39, 19] width 3 height 10
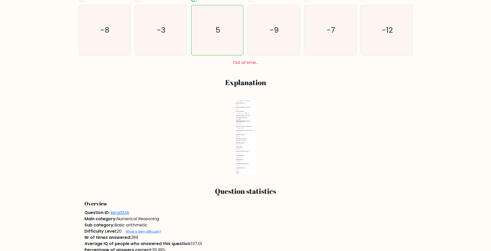
click at [243, 134] on icon at bounding box center [246, 136] width 20 height 75
drag, startPoint x: 235, startPoint y: 99, endPoint x: 243, endPoint y: 169, distance: 71.0
click at [243, 169] on icon "2022-07-28T09:41:35.111249 image/svg+xml Matplotlib v3.5.2, https://matplotlib.…" at bounding box center [246, 136] width 124 height 75
drag, startPoint x: 243, startPoint y: 169, endPoint x: 240, endPoint y: 112, distance: 57.4
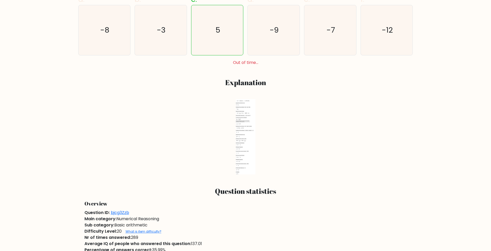
click at [240, 112] on icon at bounding box center [246, 136] width 20 height 75
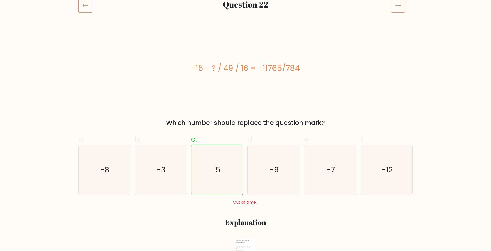
scroll to position [74, 0]
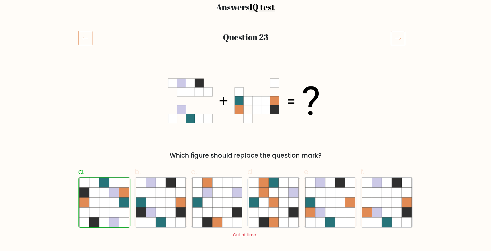
scroll to position [43, 0]
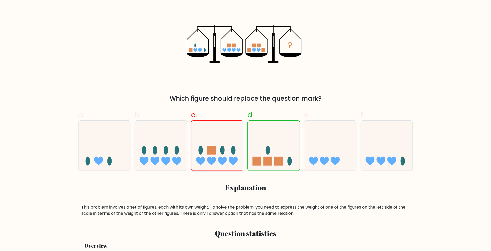
scroll to position [102, 0]
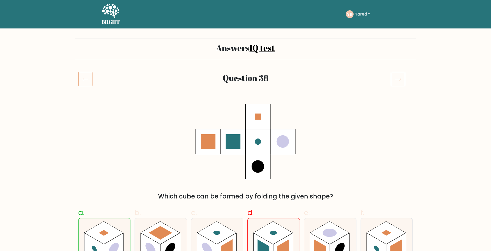
click at [90, 81] on icon at bounding box center [85, 79] width 14 height 14
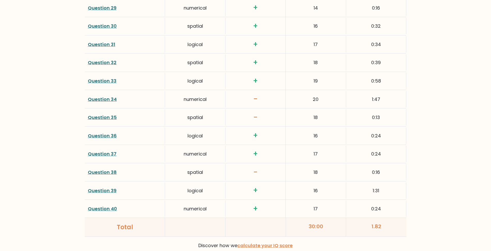
scroll to position [1268, 0]
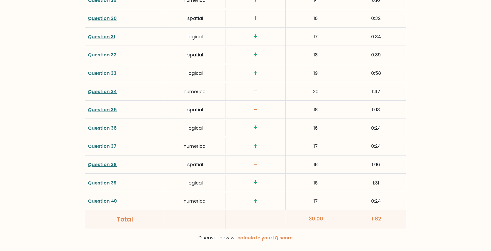
click at [101, 111] on link "Question 35" at bounding box center [102, 109] width 29 height 6
click at [103, 89] on link "Question 34" at bounding box center [102, 91] width 29 height 6
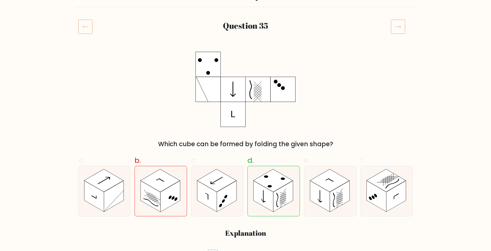
scroll to position [65, 0]
